Goal: Information Seeking & Learning: Learn about a topic

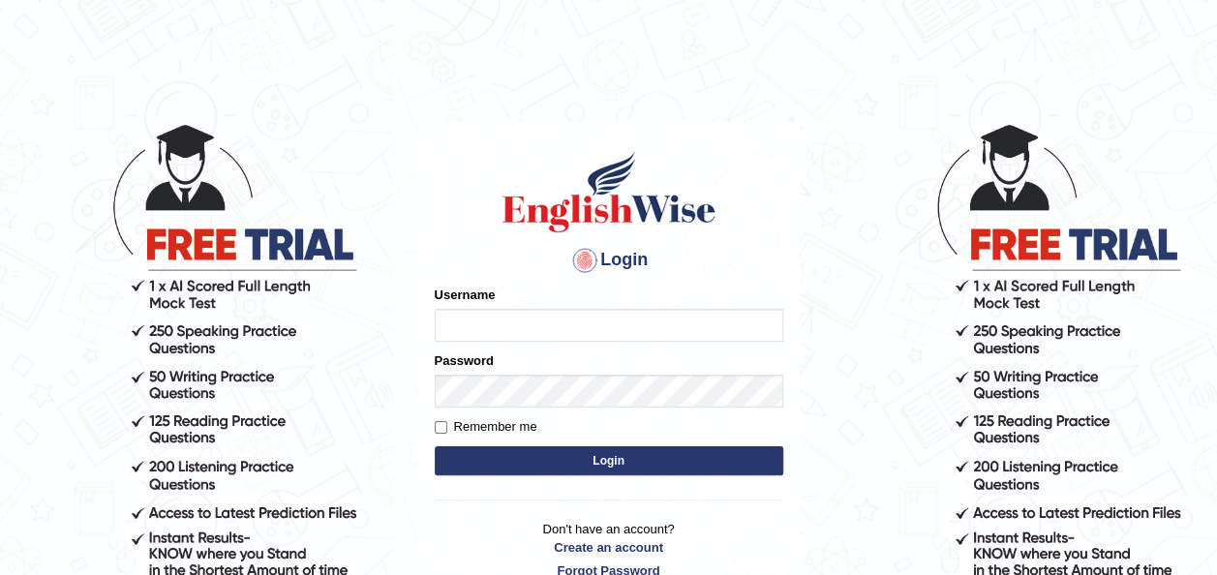
click at [569, 331] on input "Username" at bounding box center [609, 325] width 349 height 33
type input "otgontsetseg_parramatta"
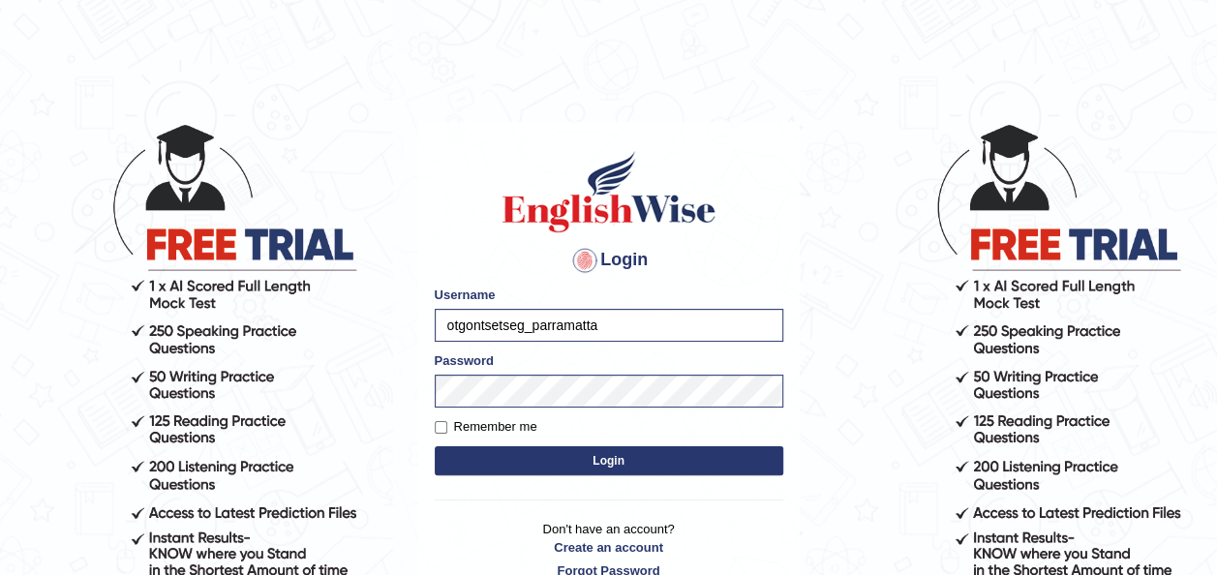
click at [815, 396] on body "Login Please fix the following errors: Username otgontsetseg_parramatta Passwor…" at bounding box center [608, 348] width 1217 height 575
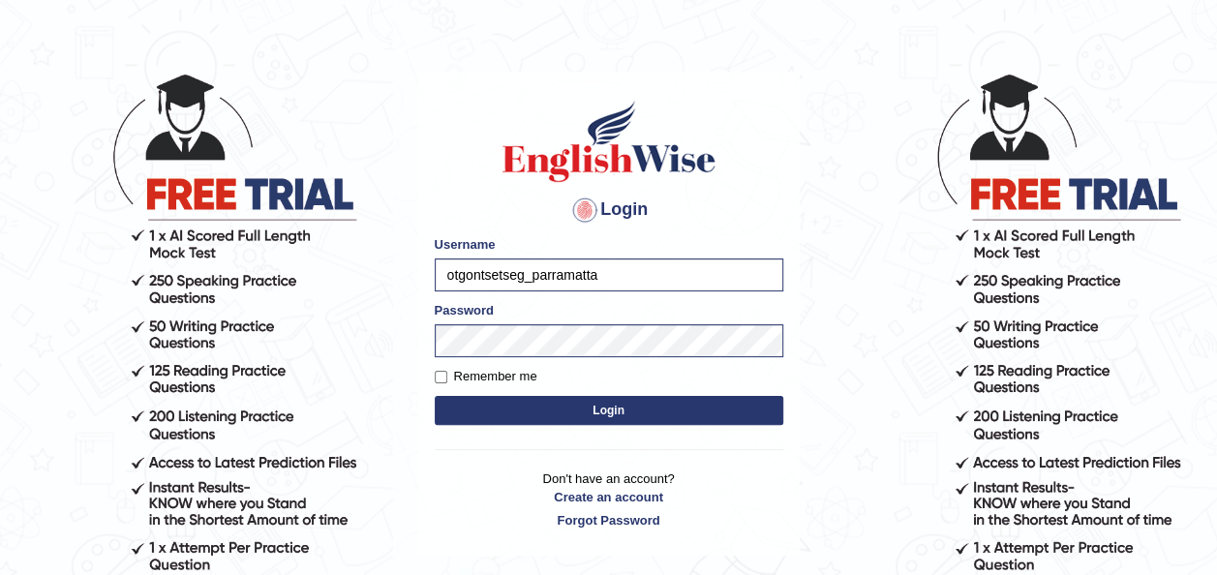
scroll to position [116, 0]
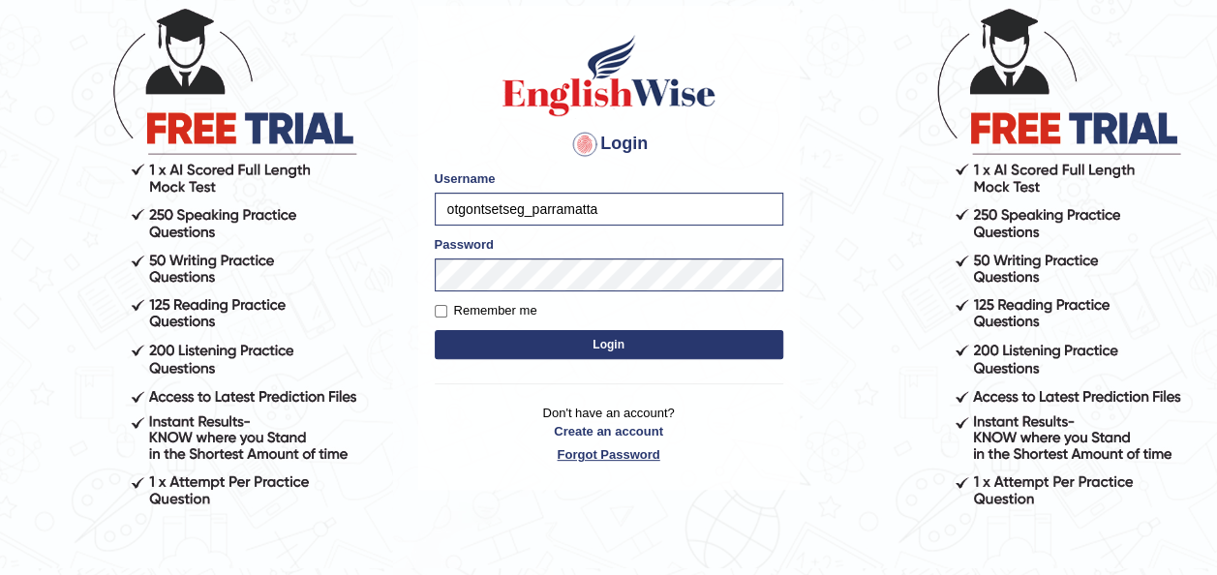
click at [604, 448] on link "Forgot Password" at bounding box center [609, 454] width 349 height 18
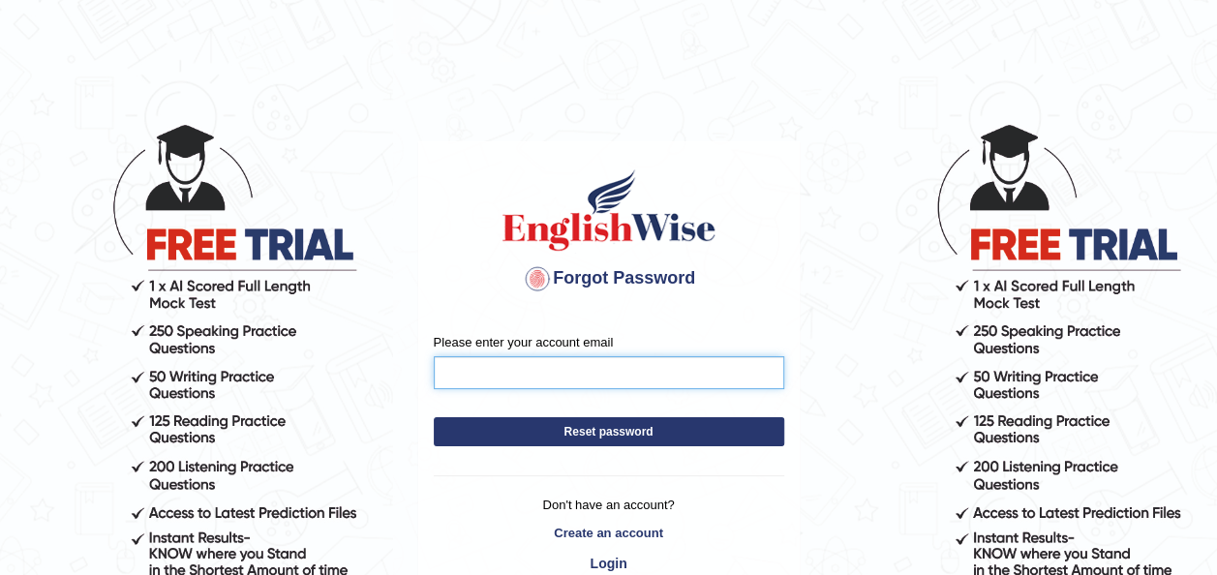
click at [614, 371] on input "Please enter your account email" at bounding box center [609, 372] width 350 height 33
type input "otgontsetsegganbat77@gmail.com"
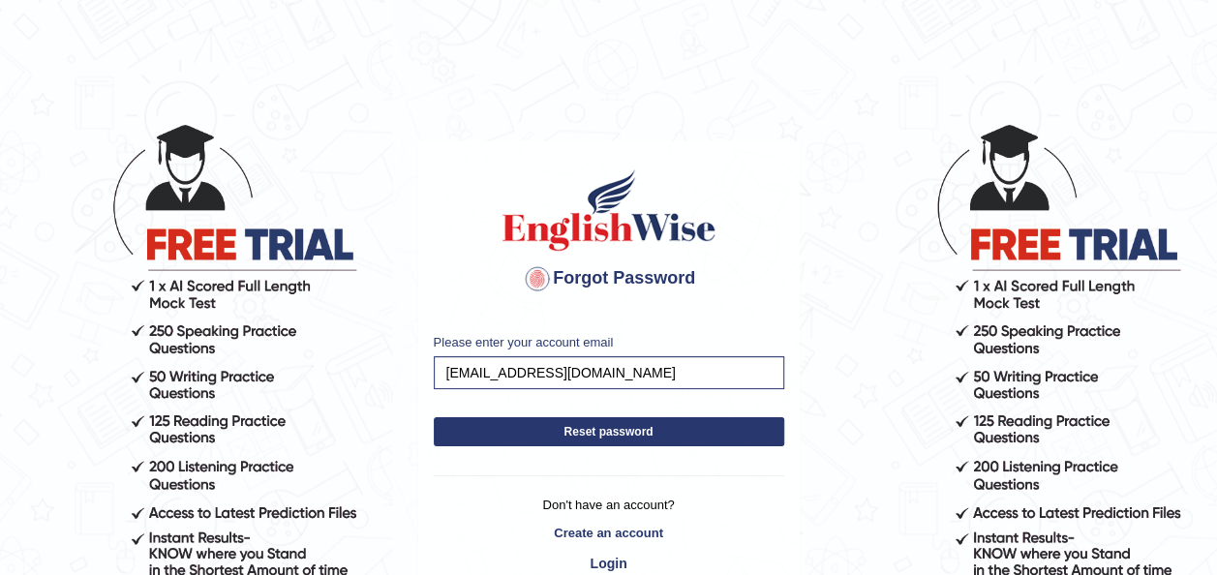
click at [689, 434] on button "Reset password" at bounding box center [609, 431] width 350 height 29
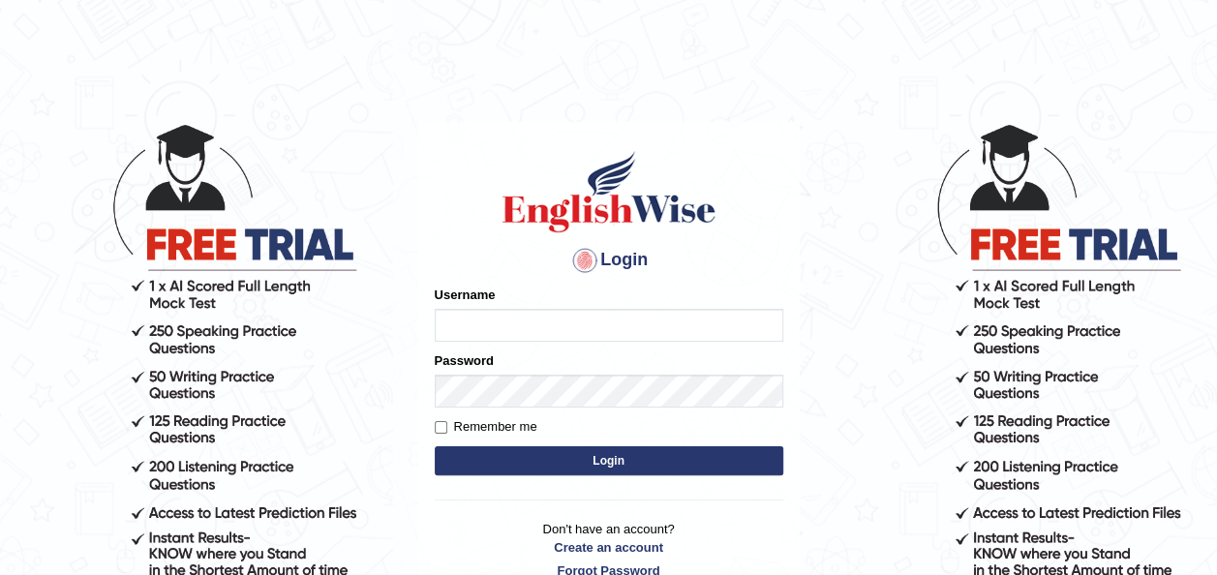
type input "otgontsetseg_parramatta"
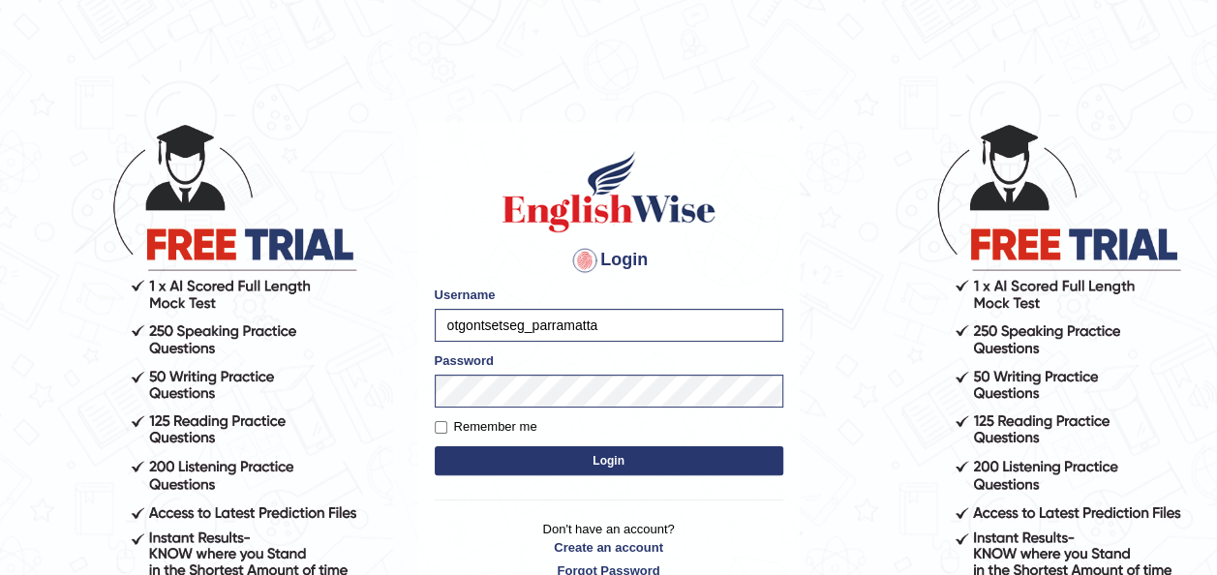
click at [809, 355] on body "Login Please fix the following errors: Username otgontsetseg_parramatta Passwor…" at bounding box center [608, 348] width 1217 height 575
click at [671, 465] on button "Login" at bounding box center [609, 460] width 349 height 29
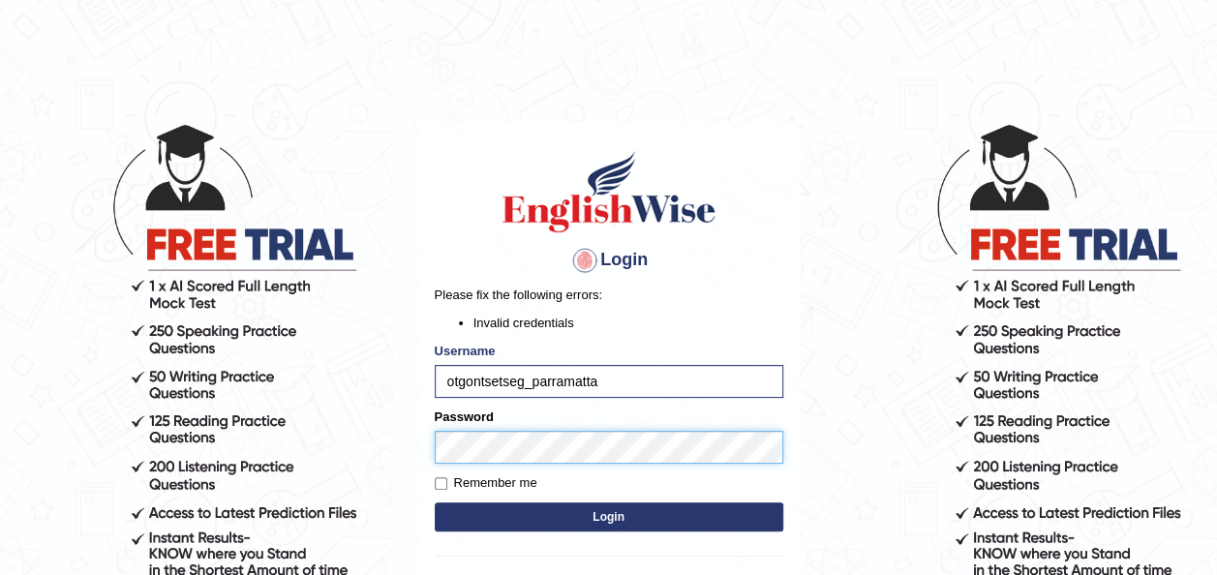
click at [435, 502] on button "Login" at bounding box center [609, 516] width 349 height 29
click at [584, 521] on button "Login" at bounding box center [609, 516] width 349 height 29
click at [594, 517] on button "Login" at bounding box center [609, 516] width 349 height 29
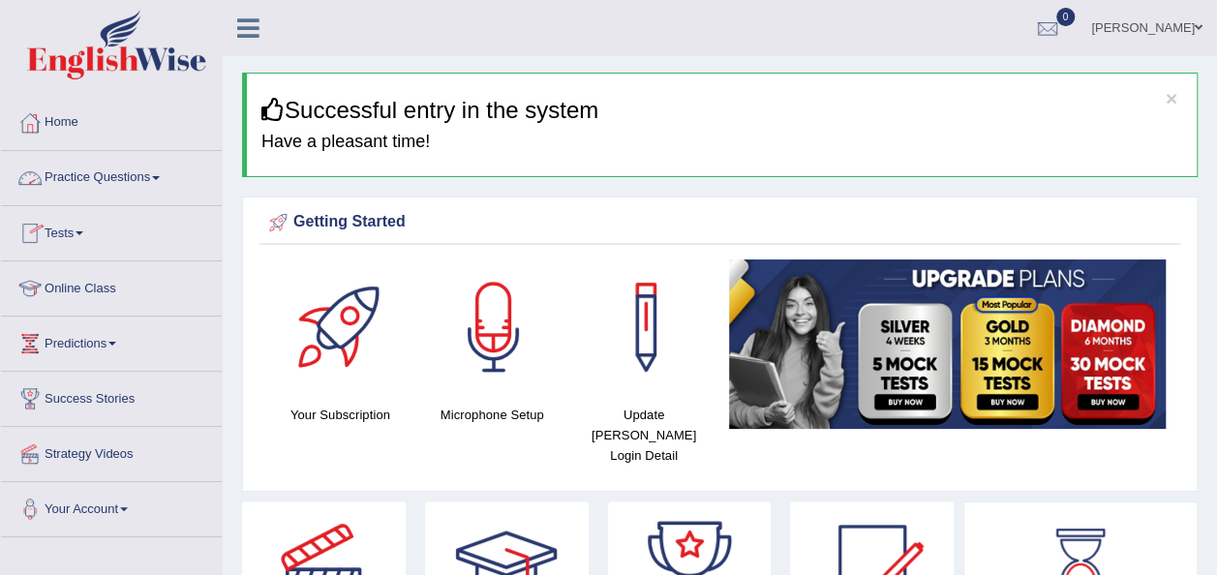
click at [132, 170] on link "Practice Questions" at bounding box center [111, 175] width 221 height 48
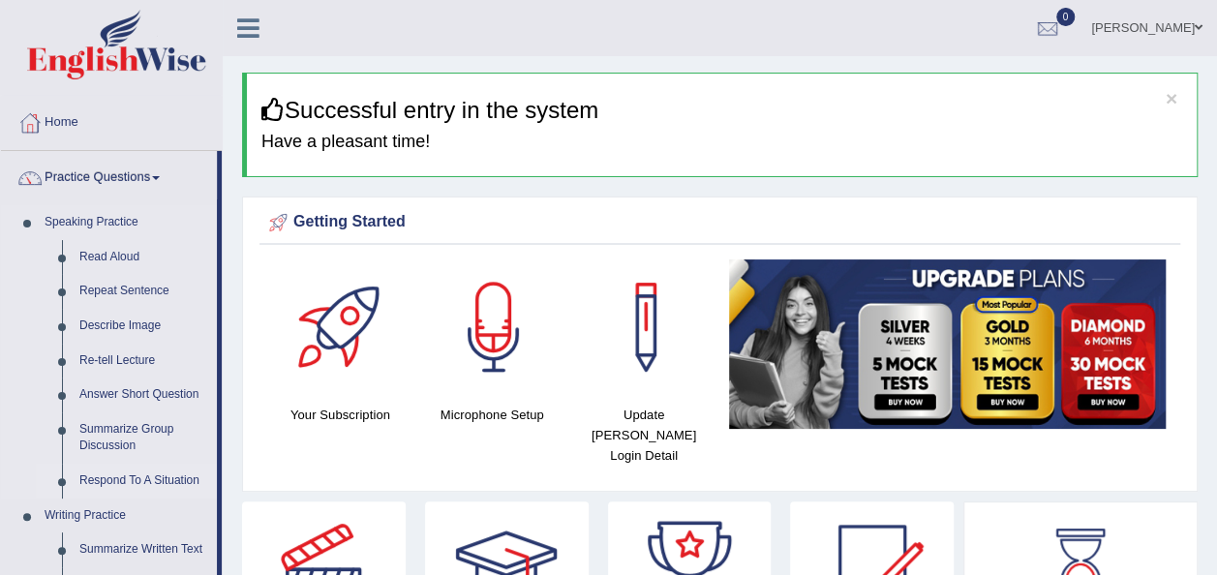
click at [142, 472] on link "Respond To A Situation" at bounding box center [144, 481] width 146 height 35
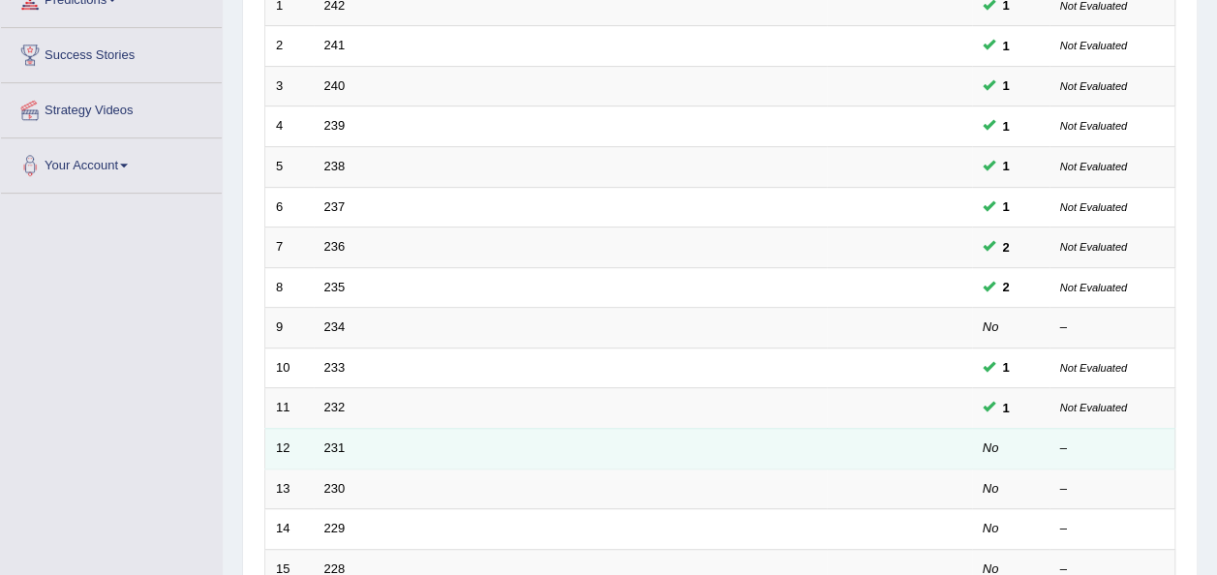
scroll to position [426, 0]
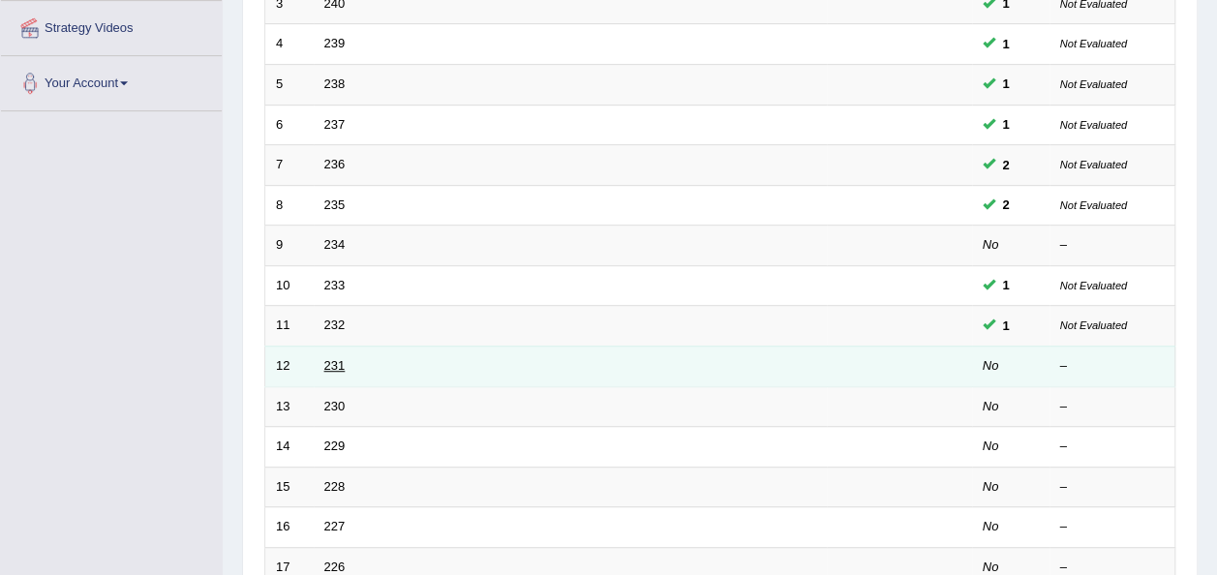
click at [340, 358] on link "231" at bounding box center [334, 365] width 21 height 15
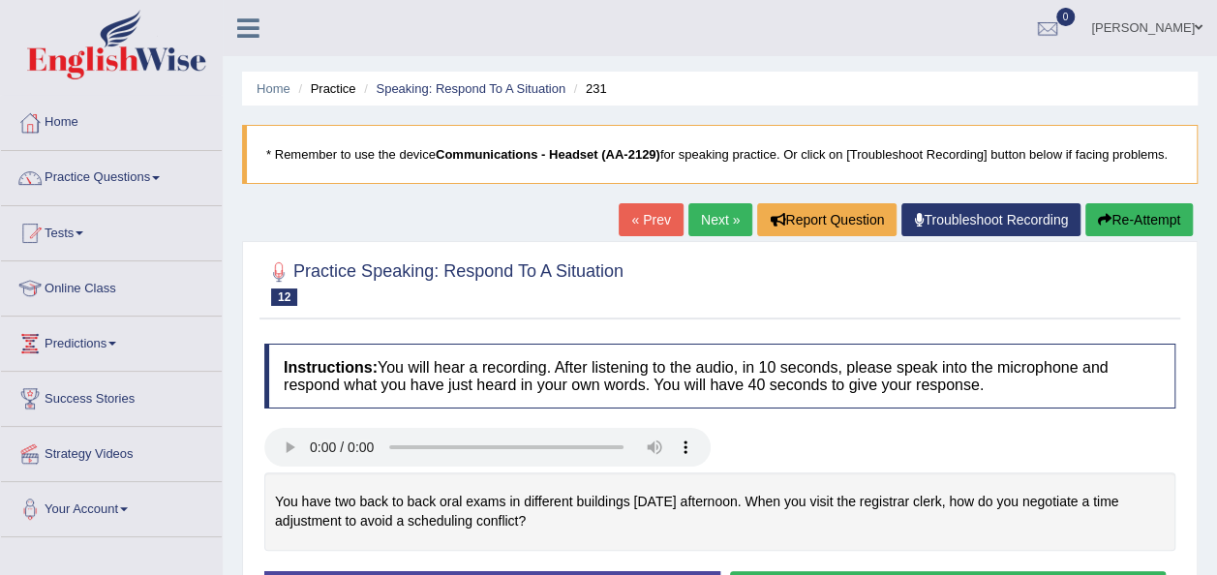
click at [1104, 295] on div at bounding box center [719, 282] width 911 height 59
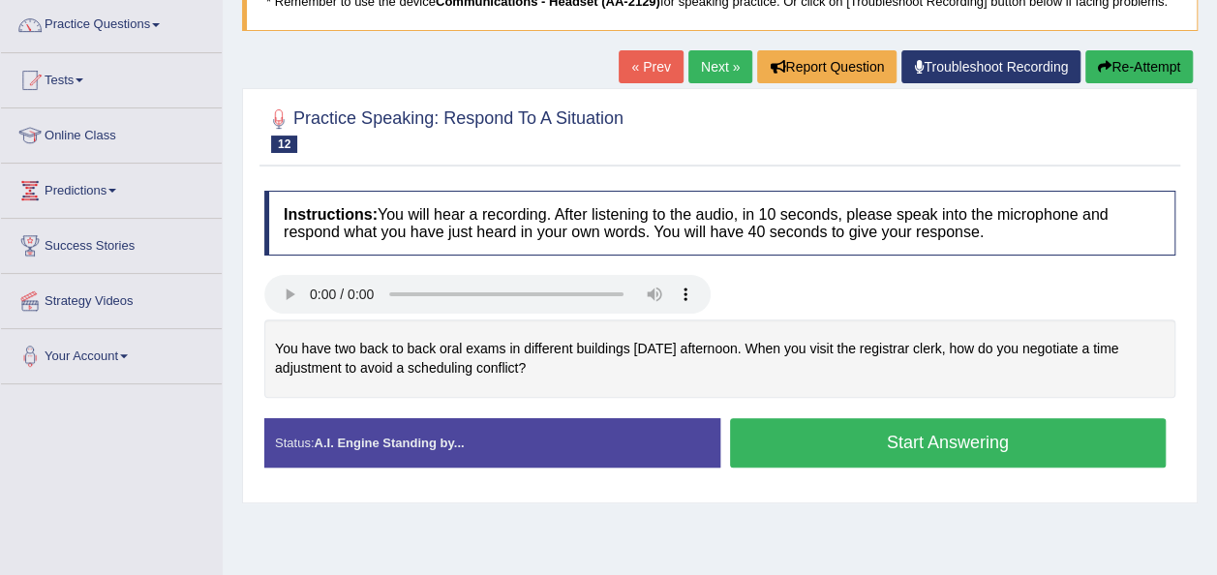
scroll to position [155, 0]
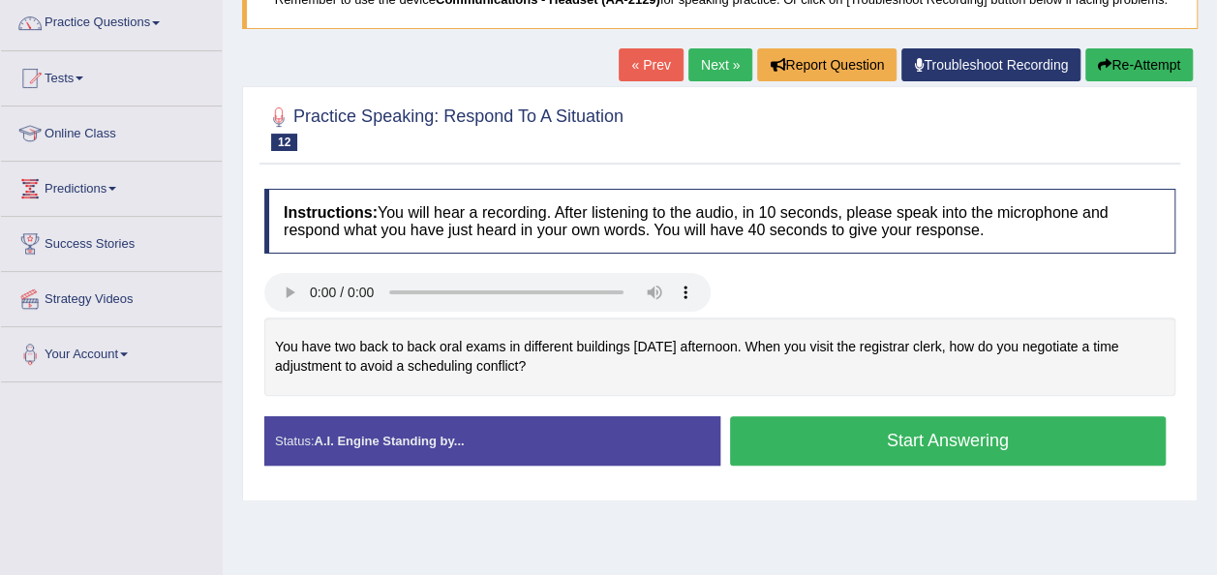
click at [918, 437] on button "Start Answering" at bounding box center [948, 440] width 437 height 49
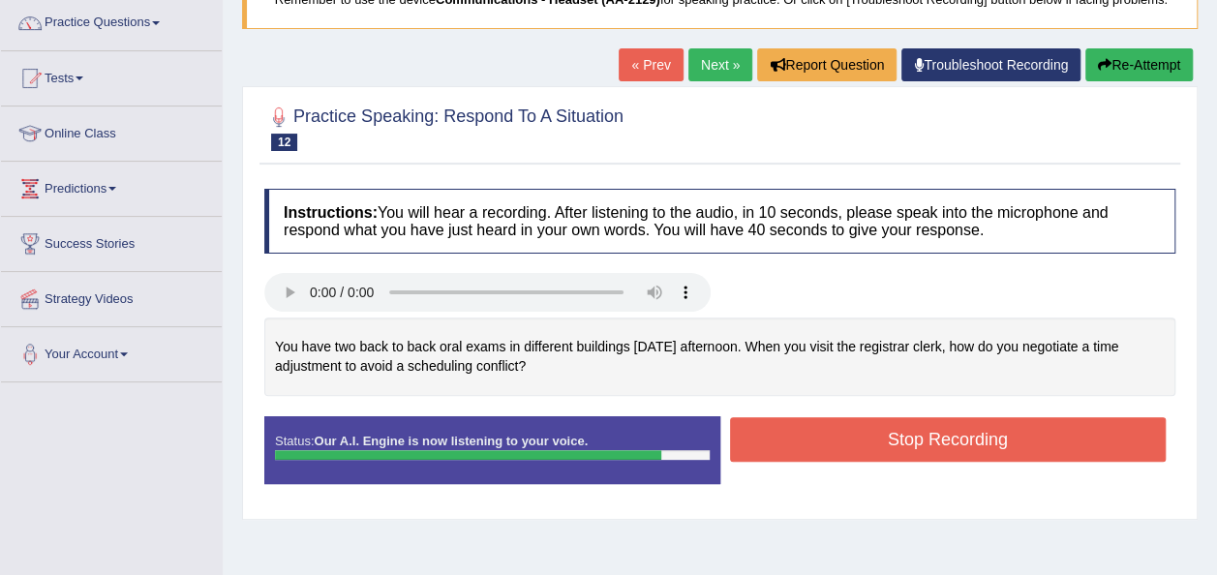
click at [918, 437] on button "Stop Recording" at bounding box center [948, 439] width 437 height 45
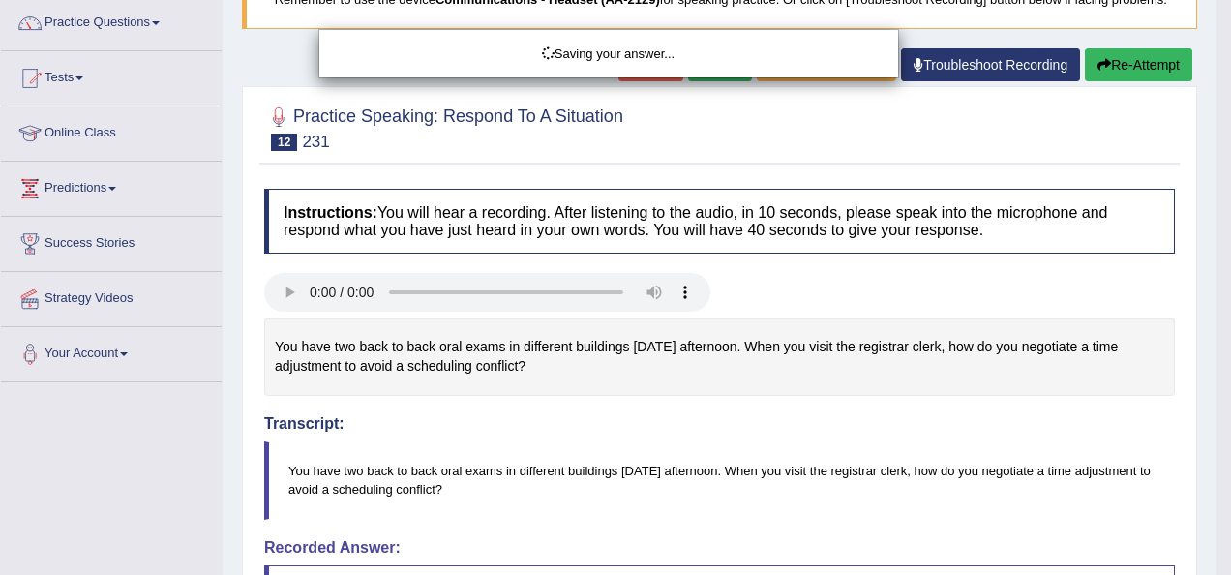
click at [1141, 423] on div "Saving your answer..." at bounding box center [615, 287] width 1231 height 575
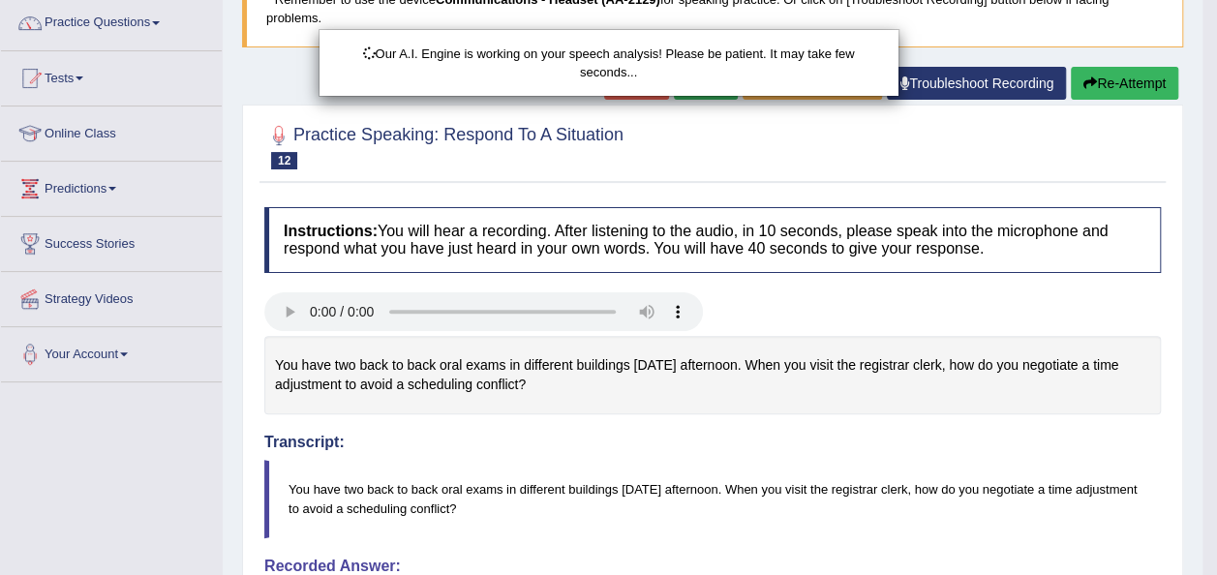
click at [1182, 407] on div "Our A.I. Engine is working on your speech analysis! Please be patient. It may t…" at bounding box center [608, 287] width 1217 height 575
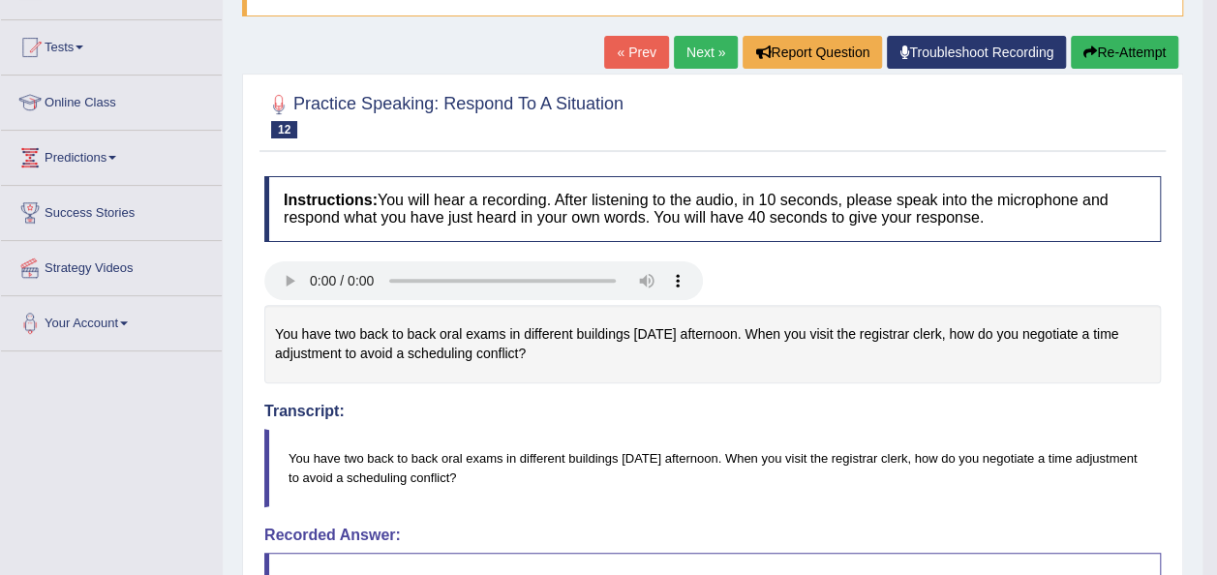
scroll to position [0, 0]
